Goal: Check status: Check status

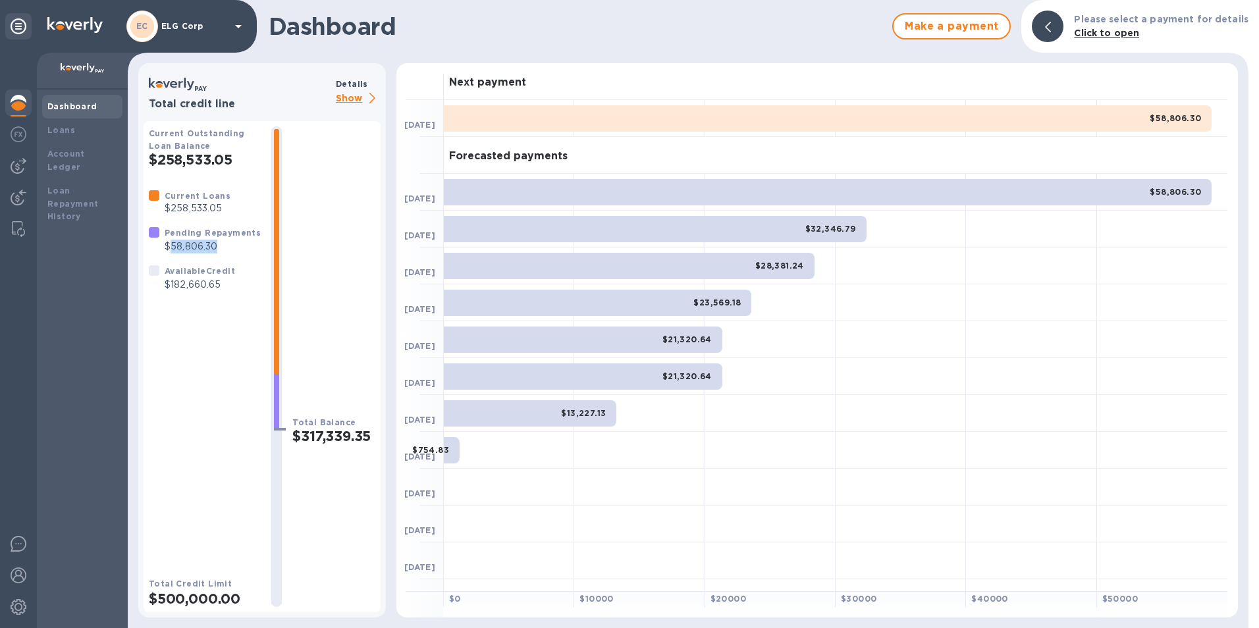
drag, startPoint x: 169, startPoint y: 245, endPoint x: 220, endPoint y: 244, distance: 50.7
click at [220, 244] on p "$58,806.30" at bounding box center [213, 247] width 96 height 14
click at [176, 239] on div "Pending Repayments" at bounding box center [213, 233] width 96 height 14
